Goal: Information Seeking & Learning: Learn about a topic

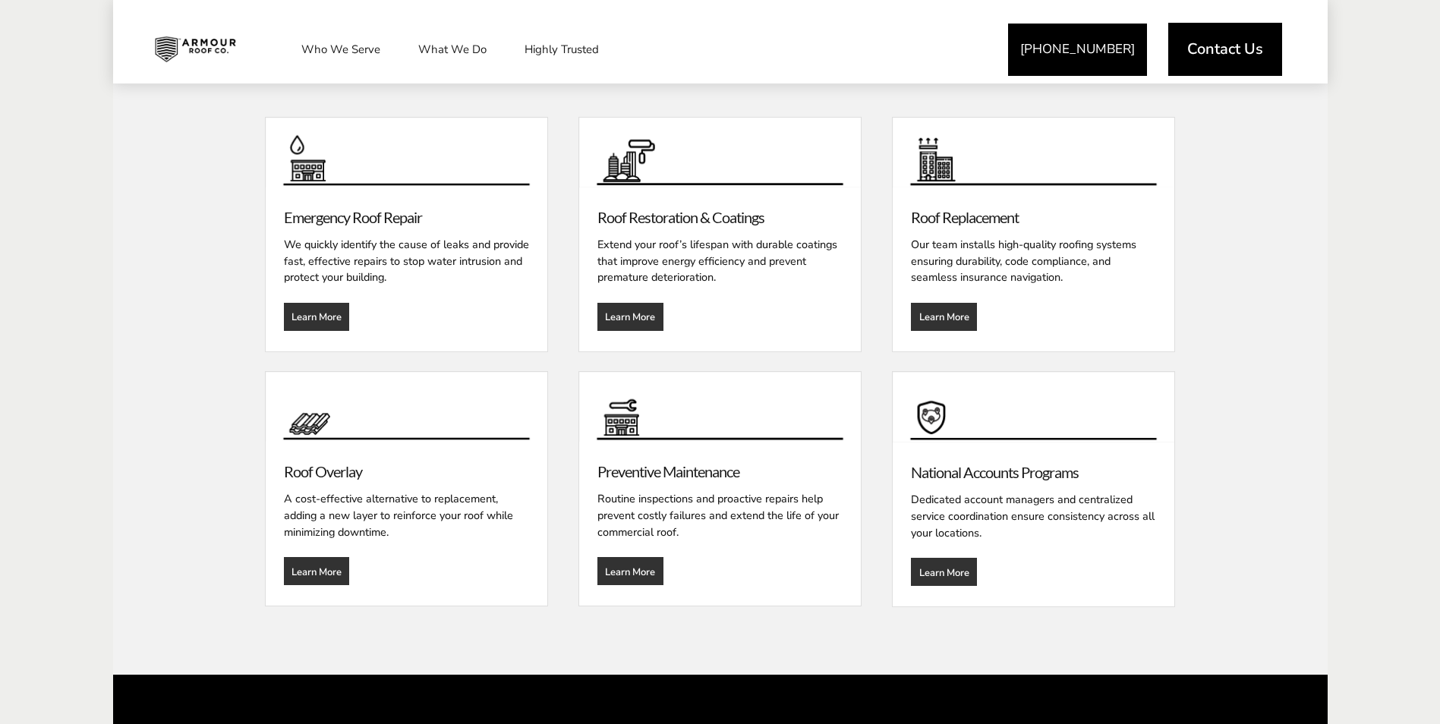
scroll to position [1822, 0]
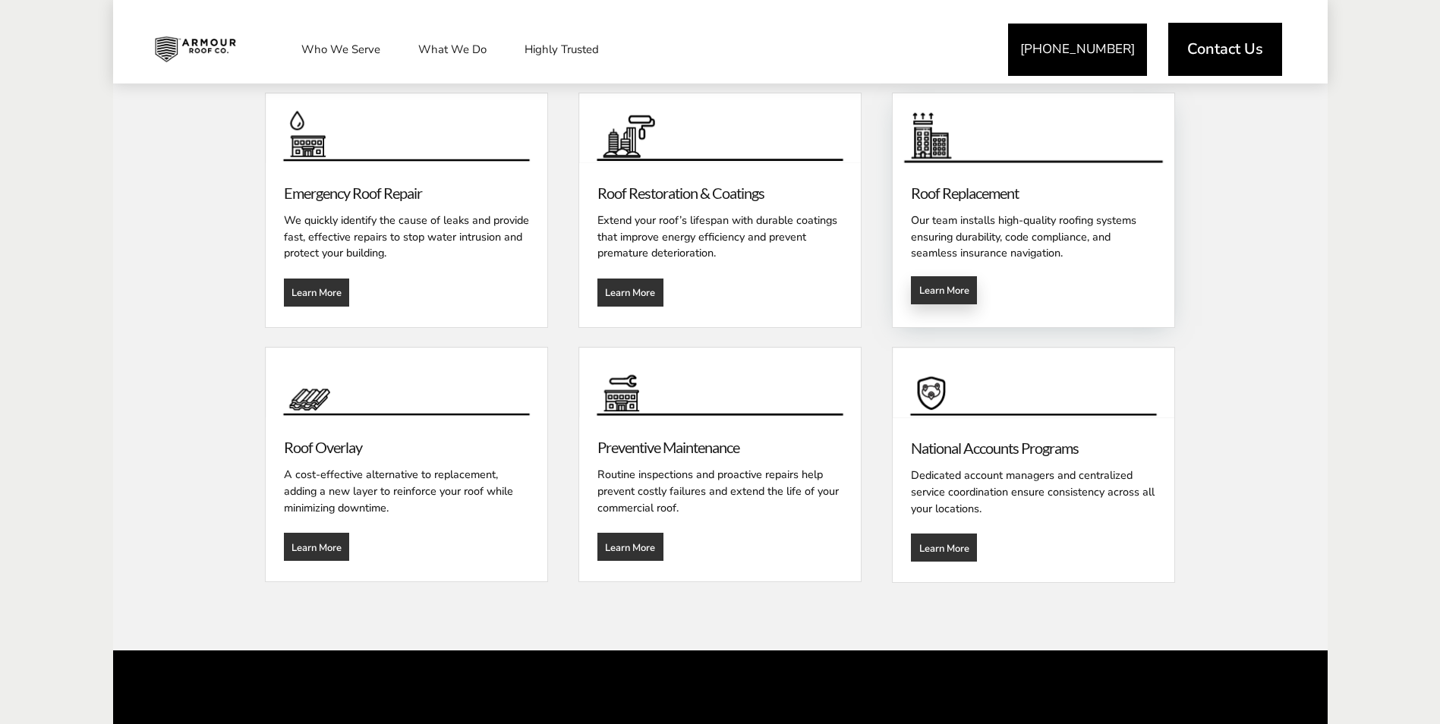
click at [946, 301] on link "Learn More" at bounding box center [944, 290] width 66 height 28
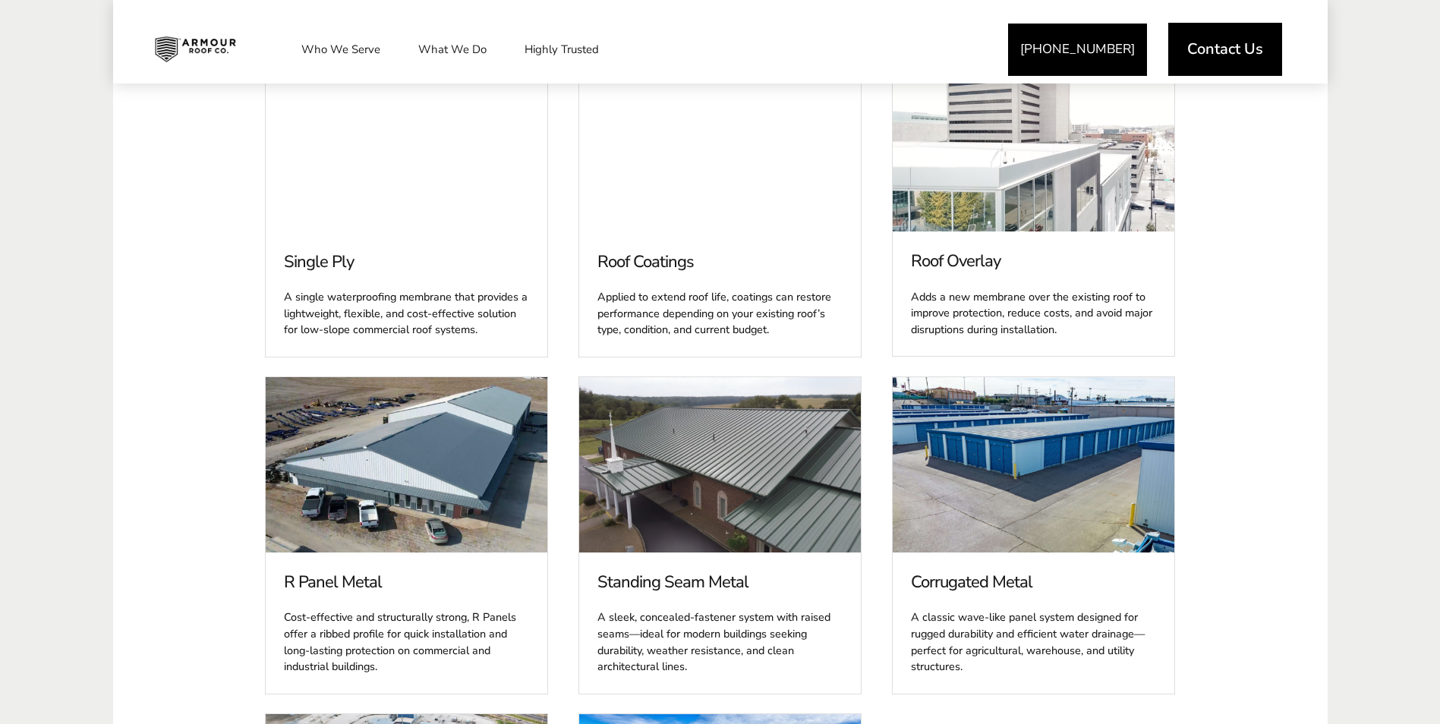
scroll to position [1594, 0]
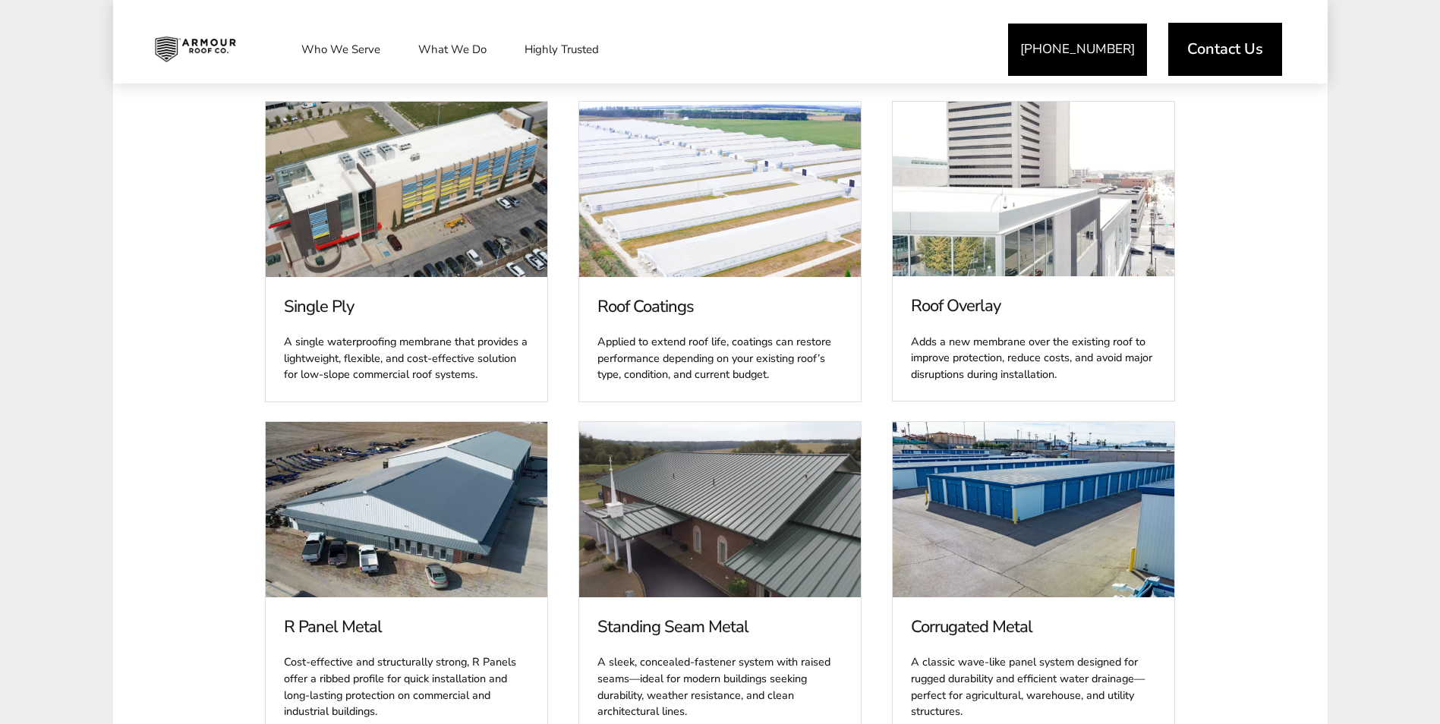
click at [389, 211] on span at bounding box center [407, 189] width 282 height 175
click at [385, 355] on div "A single waterproofing membrane that provides a lightweight, flexible, and cost…" at bounding box center [406, 355] width 245 height 58
click at [318, 285] on div "Single Ply A single waterproofing membrane that provides a lightweight, flexibl…" at bounding box center [407, 339] width 282 height 125
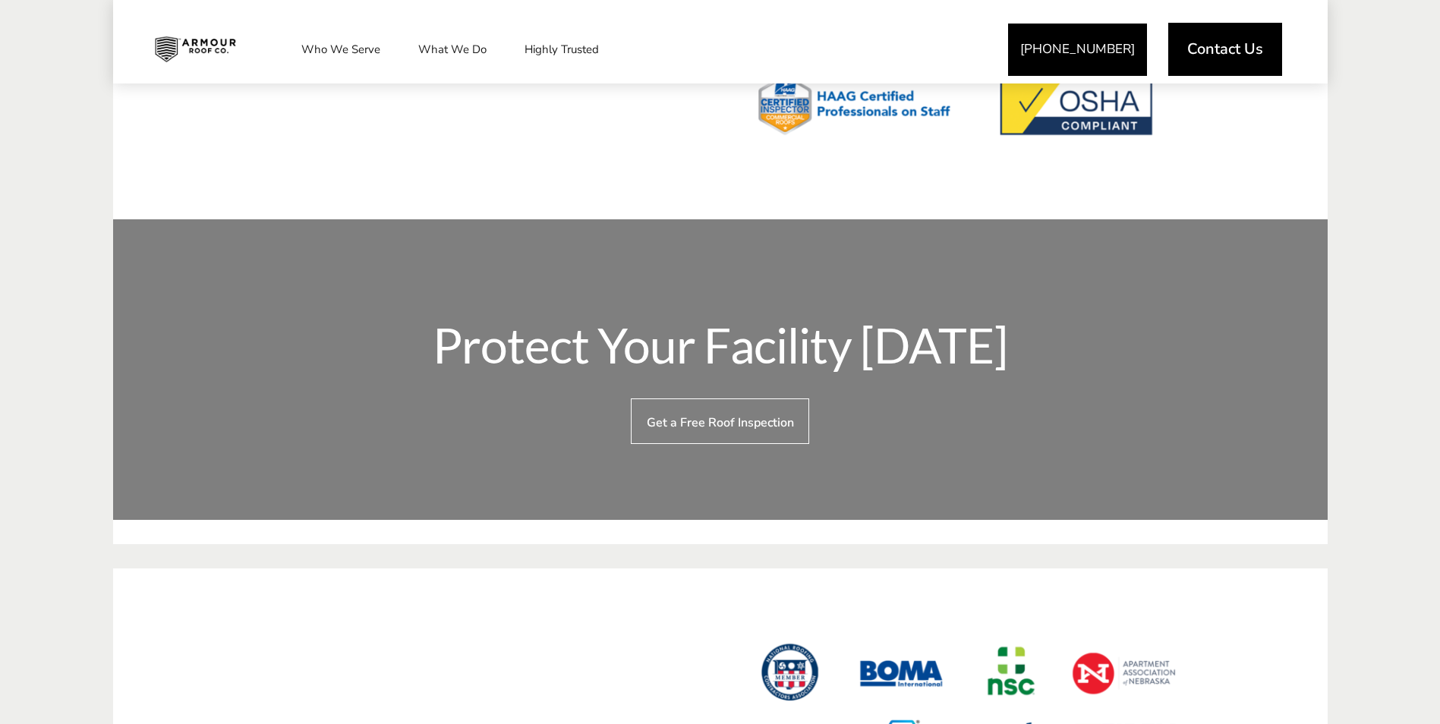
scroll to position [4053, 0]
